Goal: Task Accomplishment & Management: Use online tool/utility

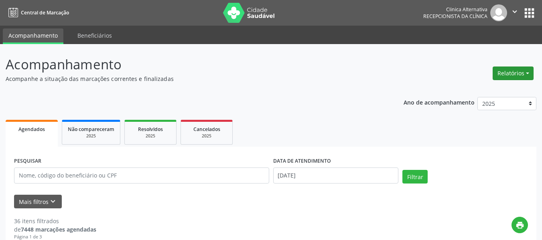
click at [499, 74] on button "Relatórios" at bounding box center [512, 74] width 41 height 14
click at [475, 93] on link "Agendamentos" at bounding box center [490, 90] width 86 height 11
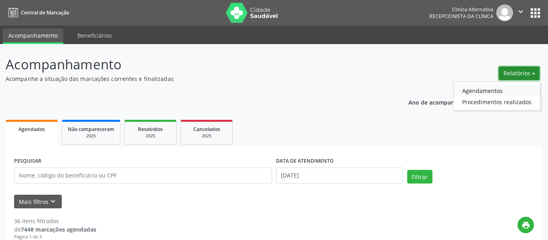
select select "8"
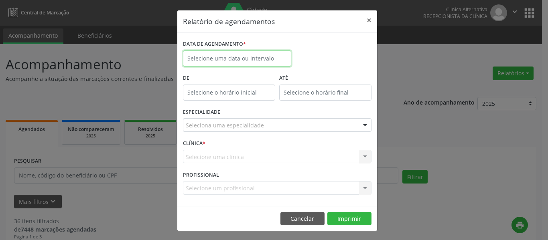
click at [218, 57] on input "text" at bounding box center [237, 59] width 108 height 16
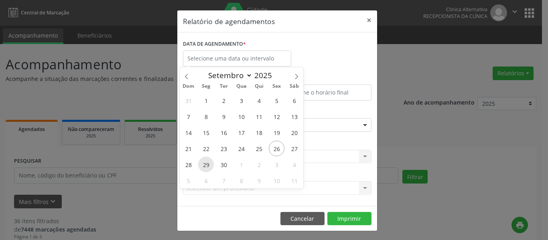
click at [202, 165] on span "29" at bounding box center [206, 165] width 16 height 16
type input "[DATE]"
click at [202, 165] on span "29" at bounding box center [206, 165] width 16 height 16
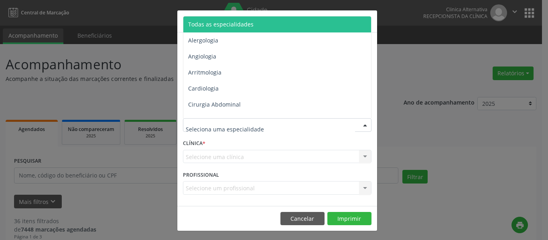
click at [272, 123] on div at bounding box center [277, 125] width 188 height 14
click at [209, 22] on span "Todas as especialidades" at bounding box center [220, 24] width 65 height 8
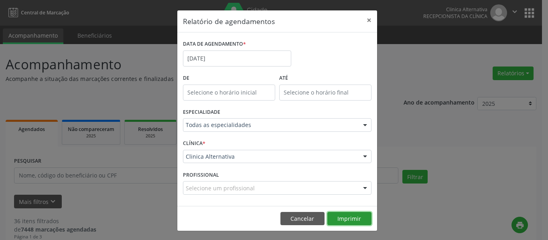
click at [344, 222] on button "Imprimir" at bounding box center [349, 219] width 44 height 14
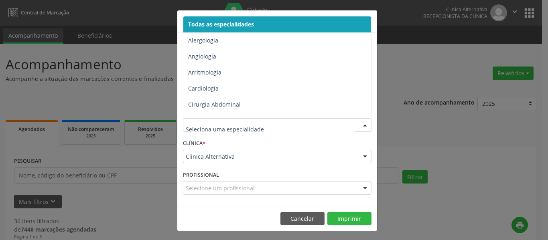
click at [242, 20] on span "Todas as especialidades" at bounding box center [277, 24] width 189 height 16
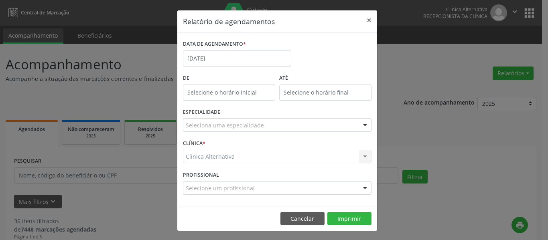
click at [360, 123] on div at bounding box center [365, 126] width 12 height 14
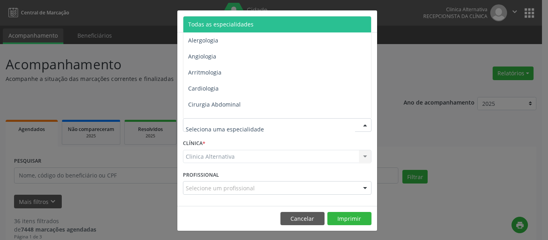
click at [198, 25] on span "Todas as especialidades" at bounding box center [220, 24] width 65 height 8
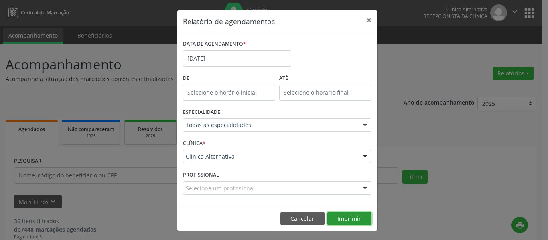
click at [340, 218] on button "Imprimir" at bounding box center [349, 219] width 44 height 14
